Goal: Task Accomplishment & Management: Manage account settings

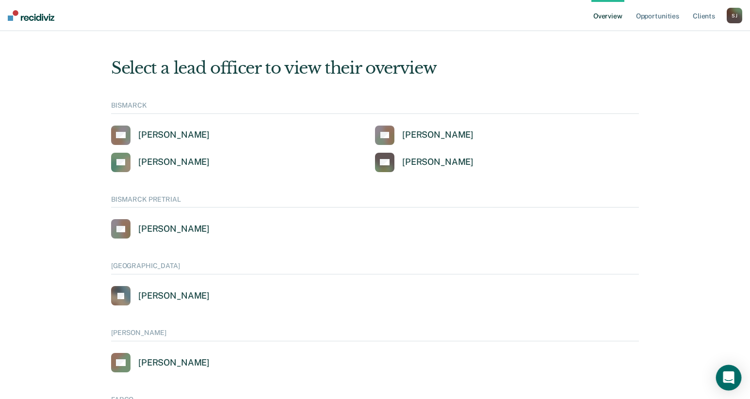
click at [728, 385] on div "Open Intercom Messenger" at bounding box center [729, 378] width 26 height 26
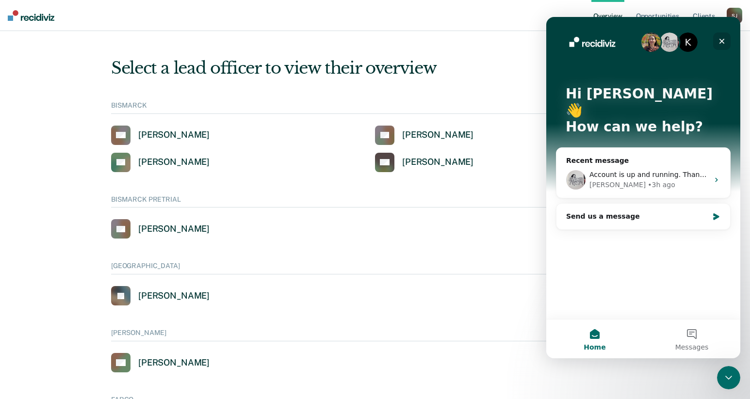
click at [723, 39] on icon "Close" at bounding box center [722, 41] width 8 height 8
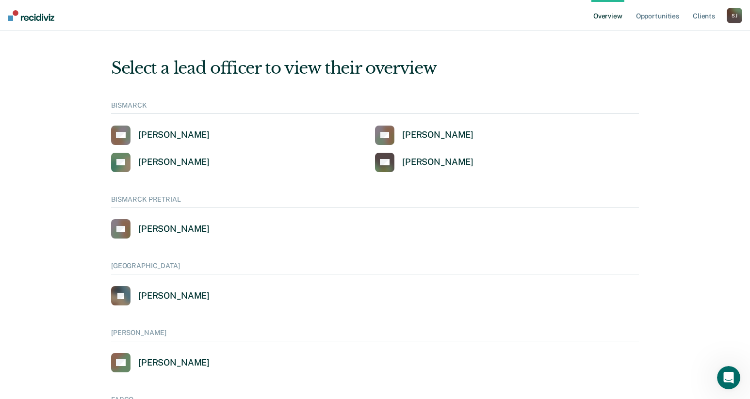
click at [734, 20] on div "[PERSON_NAME]" at bounding box center [735, 16] width 16 height 16
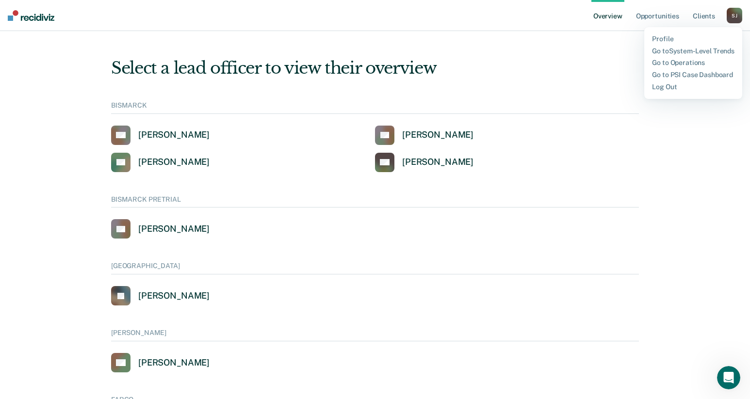
click at [723, 92] on div "Profile Go to System-Level Trends Go to Operations Go to PSI Case Dashboard Log…" at bounding box center [693, 63] width 98 height 72
click at [669, 86] on link "Log Out" at bounding box center [693, 87] width 82 height 8
